Goal: Task Accomplishment & Management: Use online tool/utility

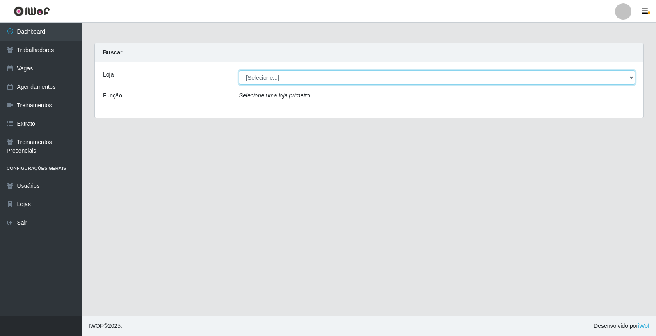
click at [313, 79] on select "[Selecione...] Leite Clan - [GEOGRAPHIC_DATA]" at bounding box center [437, 77] width 396 height 14
select select "452"
click at [239, 70] on select "[Selecione...] Leite Clan - [GEOGRAPHIC_DATA]" at bounding box center [437, 77] width 396 height 14
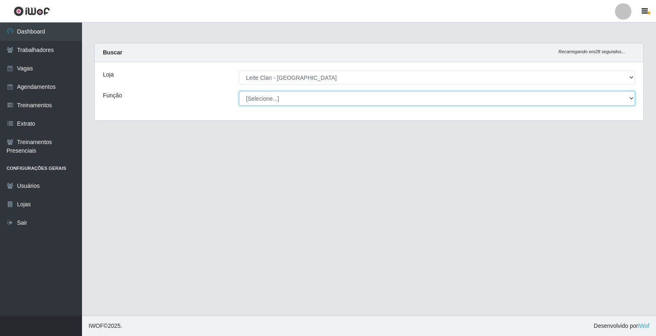
click at [316, 101] on select "[Selecione...] ASG ASG + Carregador e Descarregador de Caminhão Carregador e De…" at bounding box center [437, 98] width 396 height 14
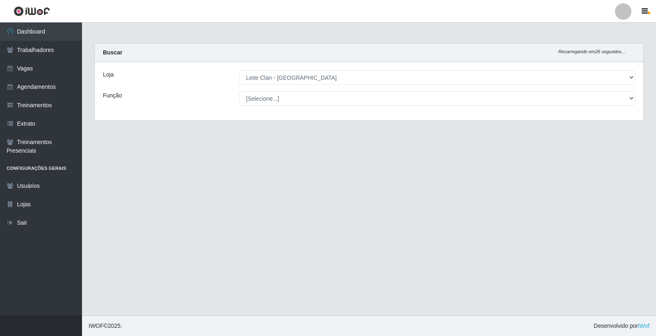
click at [218, 134] on main "Carregando... Buscar Recarregando em 26 segundos... Loja [Selecione...] Leite C…" at bounding box center [369, 169] width 574 height 293
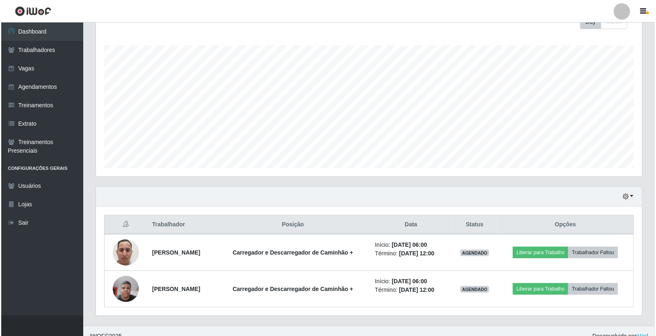
scroll to position [135, 0]
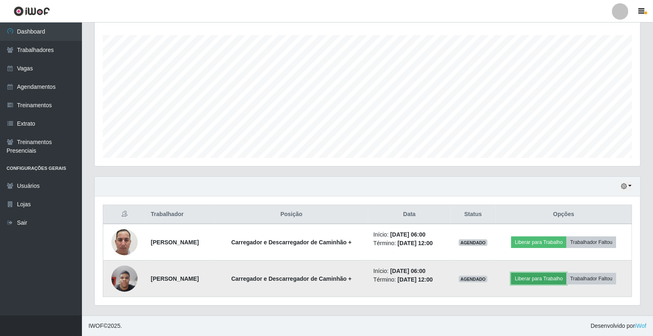
click at [554, 279] on button "Liberar para Trabalho" at bounding box center [538, 278] width 55 height 11
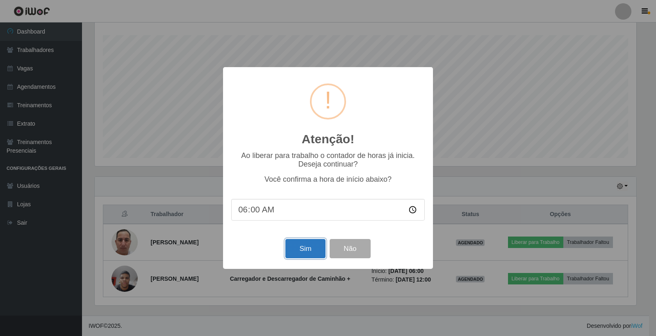
click at [312, 248] on button "Sim" at bounding box center [305, 248] width 40 height 19
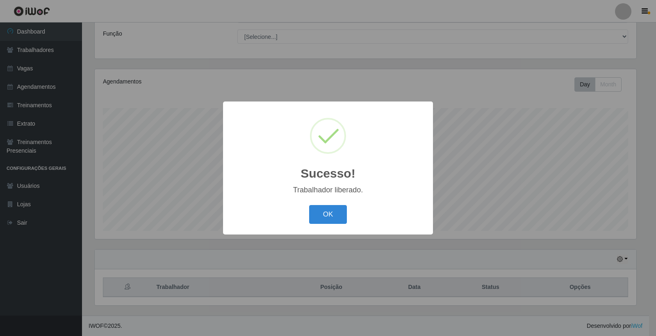
click at [309, 205] on button "OK" at bounding box center [328, 214] width 38 height 19
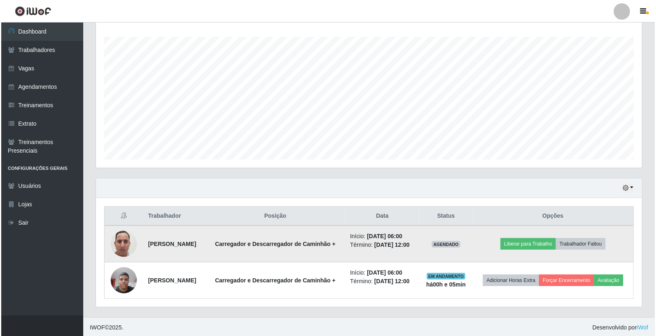
scroll to position [148, 0]
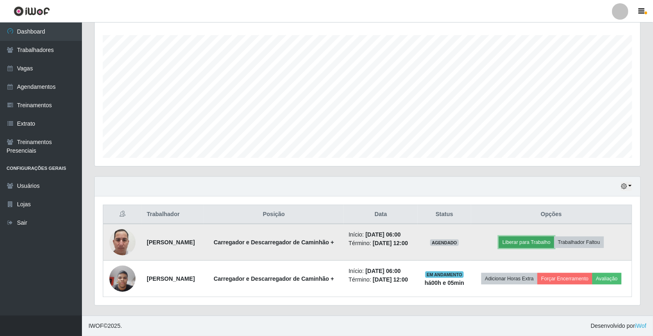
click at [546, 237] on button "Liberar para Trabalho" at bounding box center [526, 242] width 55 height 11
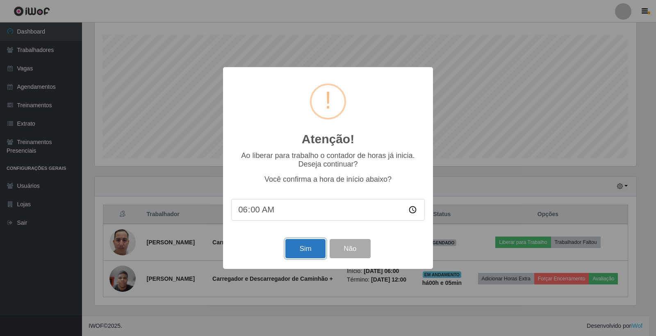
click at [297, 252] on button "Sim" at bounding box center [305, 248] width 40 height 19
